Goal: Use online tool/utility: Utilize a website feature to perform a specific function

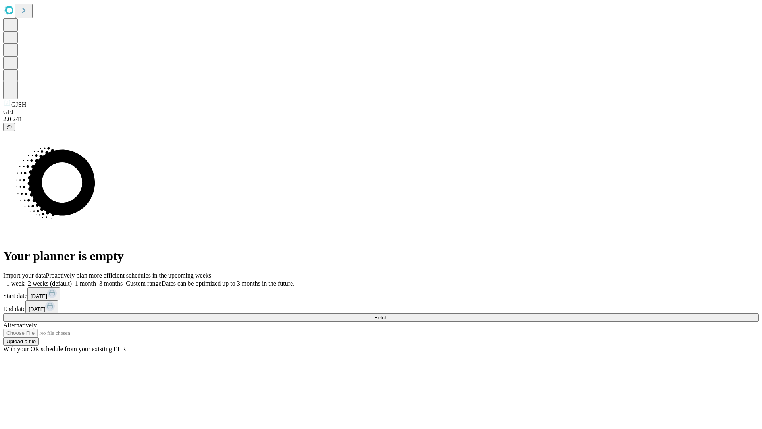
click at [25, 280] on label "1 week" at bounding box center [13, 283] width 21 height 7
click at [388, 314] on span "Fetch" at bounding box center [380, 317] width 13 height 6
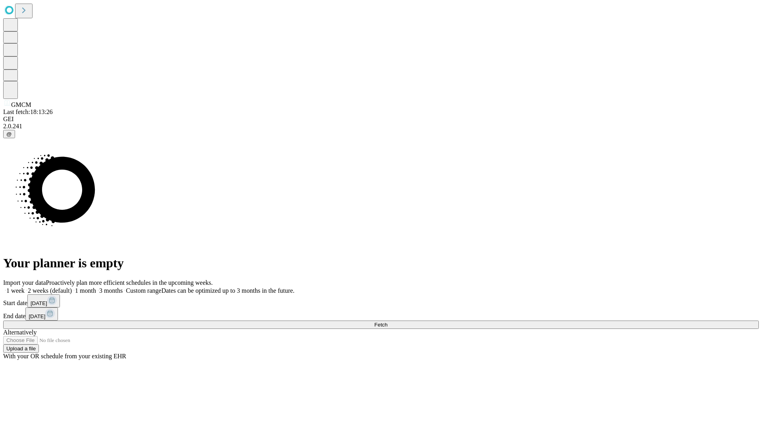
click at [25, 287] on label "1 week" at bounding box center [13, 290] width 21 height 7
click at [388, 322] on span "Fetch" at bounding box center [380, 325] width 13 height 6
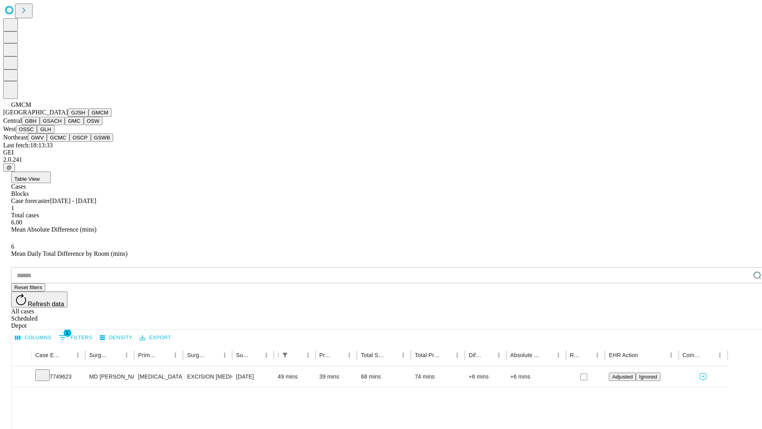
click at [40, 125] on button "GBH" at bounding box center [31, 121] width 18 height 8
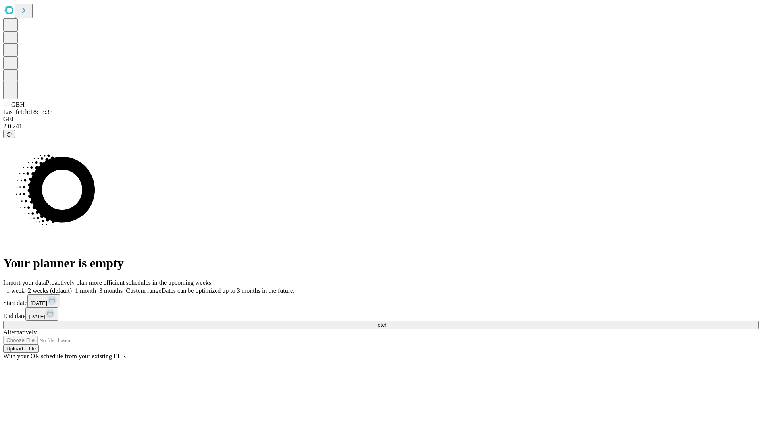
click at [25, 287] on label "1 week" at bounding box center [13, 290] width 21 height 7
click at [388, 322] on span "Fetch" at bounding box center [380, 325] width 13 height 6
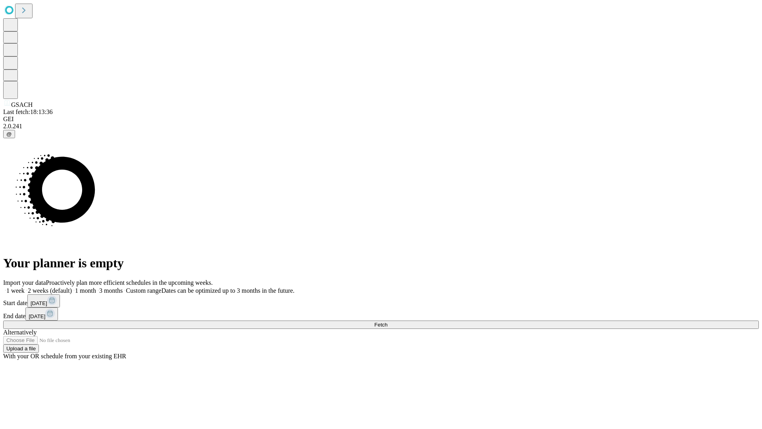
click at [25, 287] on label "1 week" at bounding box center [13, 290] width 21 height 7
click at [388, 322] on span "Fetch" at bounding box center [380, 325] width 13 height 6
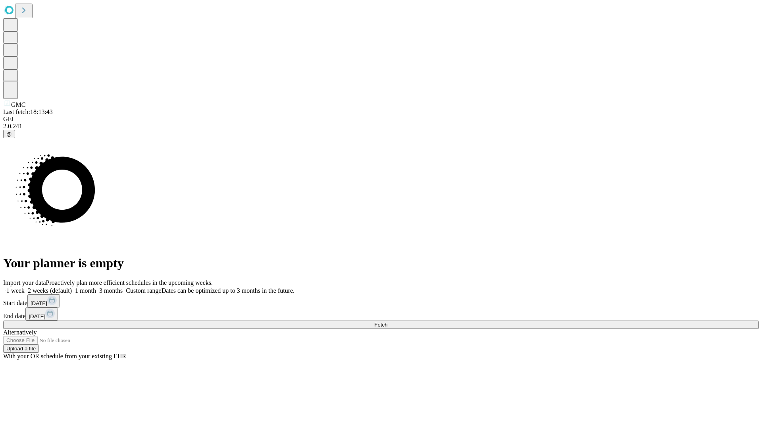
click at [25, 287] on label "1 week" at bounding box center [13, 290] width 21 height 7
click at [388, 322] on span "Fetch" at bounding box center [380, 325] width 13 height 6
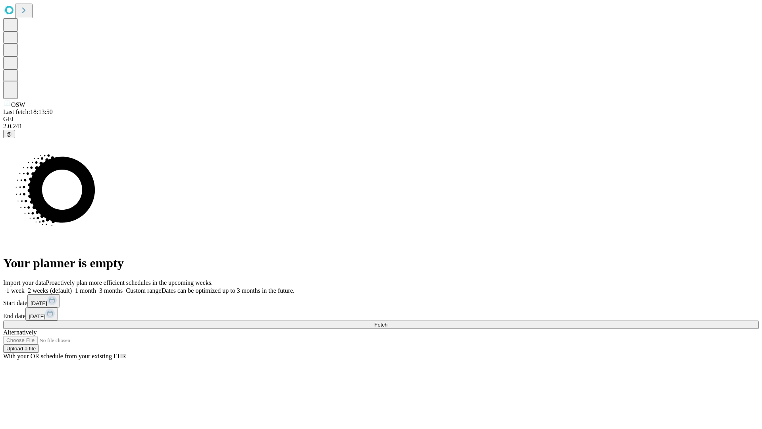
click at [25, 287] on label "1 week" at bounding box center [13, 290] width 21 height 7
click at [388, 322] on span "Fetch" at bounding box center [380, 325] width 13 height 6
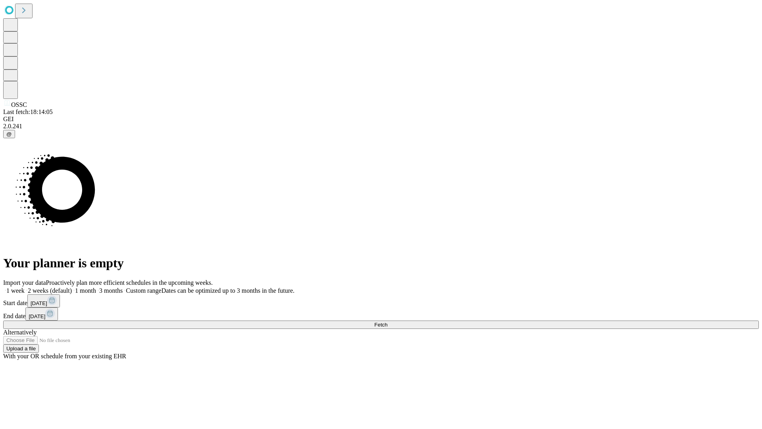
click at [25, 287] on label "1 week" at bounding box center [13, 290] width 21 height 7
click at [388, 322] on span "Fetch" at bounding box center [380, 325] width 13 height 6
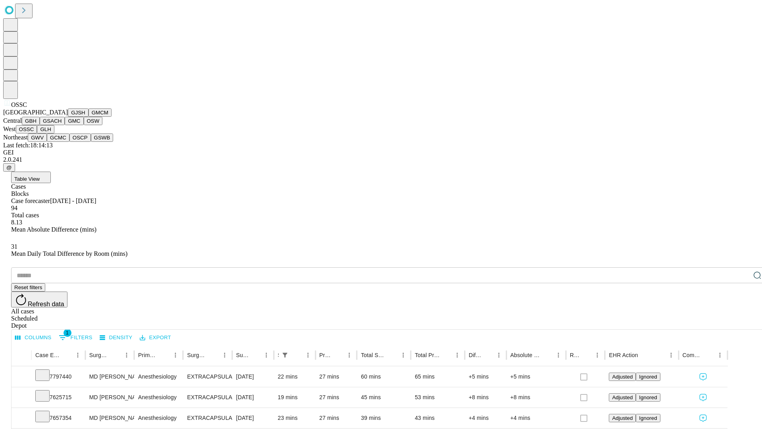
click at [54, 133] on button "GLH" at bounding box center [45, 129] width 17 height 8
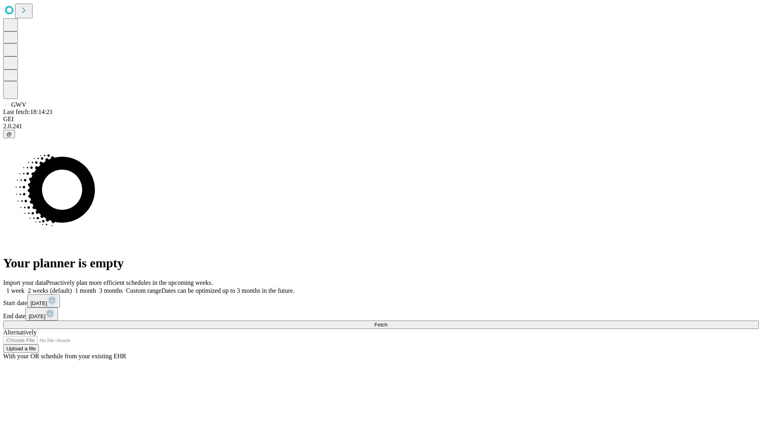
click at [25, 287] on label "1 week" at bounding box center [13, 290] width 21 height 7
click at [388, 322] on span "Fetch" at bounding box center [380, 325] width 13 height 6
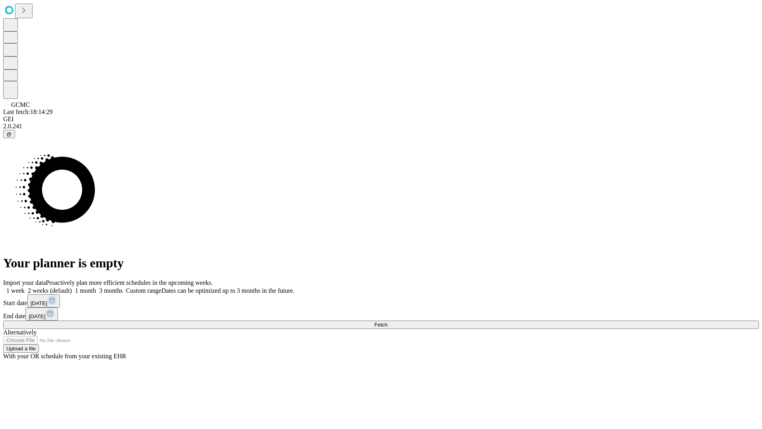
click at [25, 287] on label "1 week" at bounding box center [13, 290] width 21 height 7
click at [388, 322] on span "Fetch" at bounding box center [380, 325] width 13 height 6
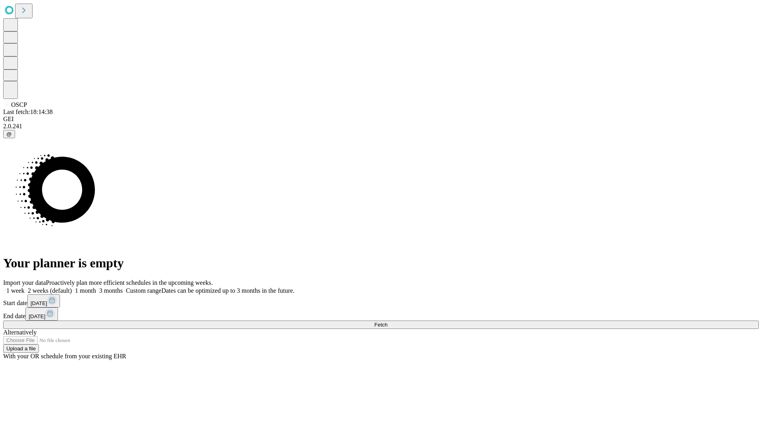
click at [25, 287] on label "1 week" at bounding box center [13, 290] width 21 height 7
click at [388, 322] on span "Fetch" at bounding box center [380, 325] width 13 height 6
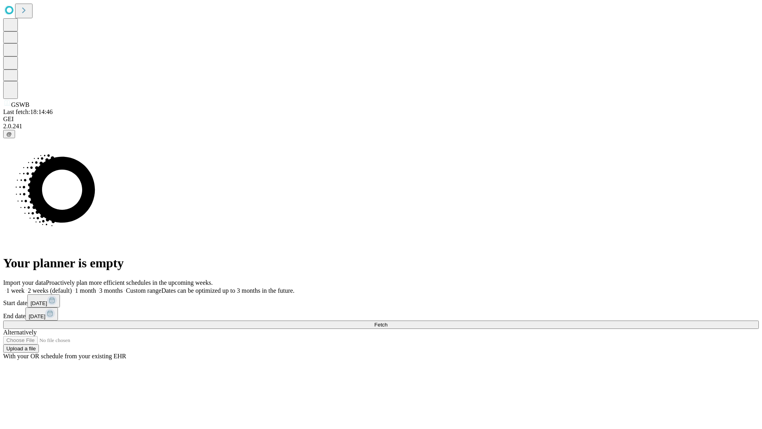
click at [25, 287] on label "1 week" at bounding box center [13, 290] width 21 height 7
click at [388, 322] on span "Fetch" at bounding box center [380, 325] width 13 height 6
